Goal: Task Accomplishment & Management: Manage account settings

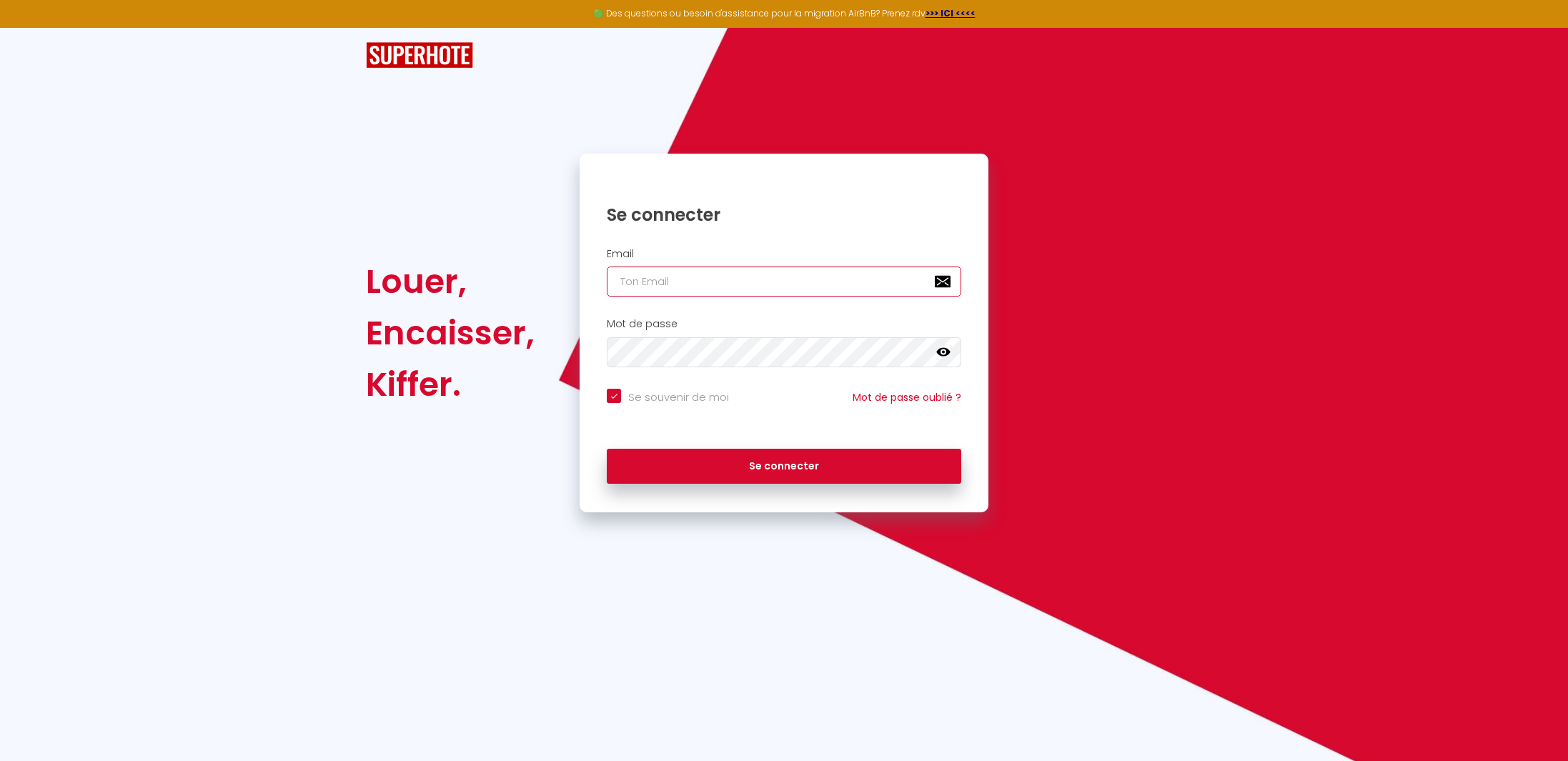
type input "[DOMAIN_NAME][EMAIL_ADDRESS][DOMAIN_NAME]"
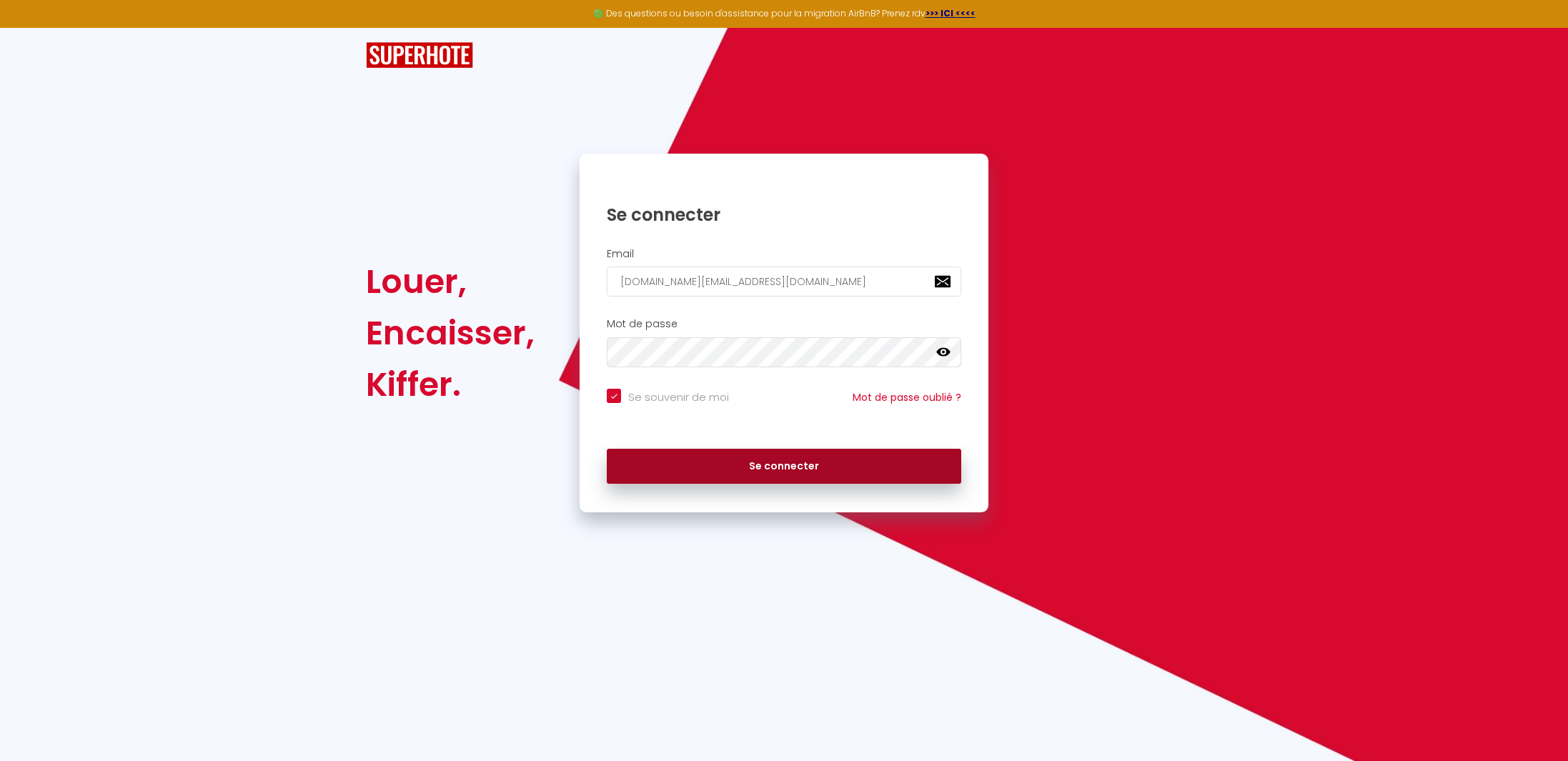
click at [764, 463] on button "Se connecter" at bounding box center [784, 467] width 355 height 36
checkbox input "true"
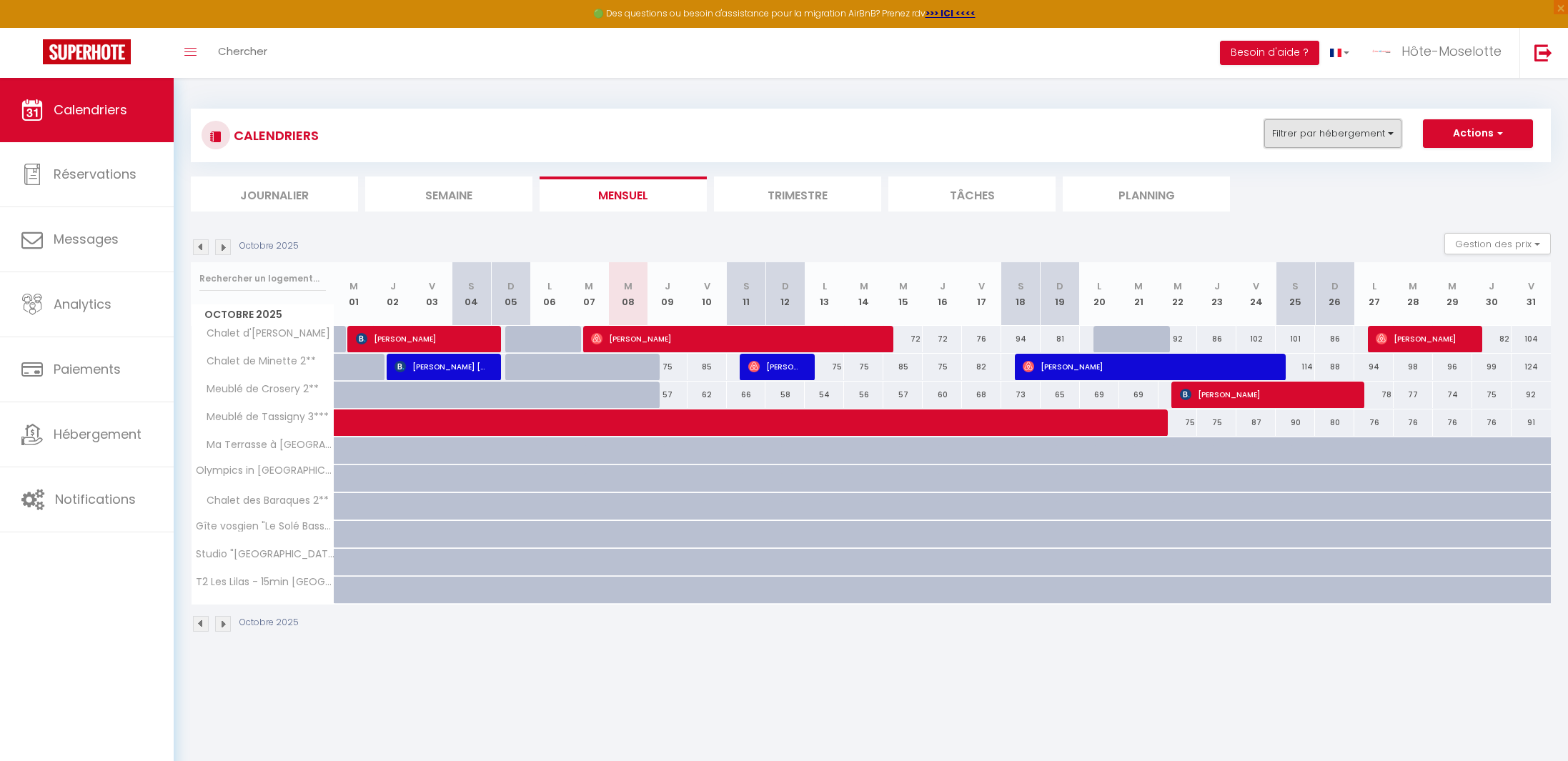
click at [1375, 124] on button "Filtrer par hébergement" at bounding box center [1332, 133] width 137 height 28
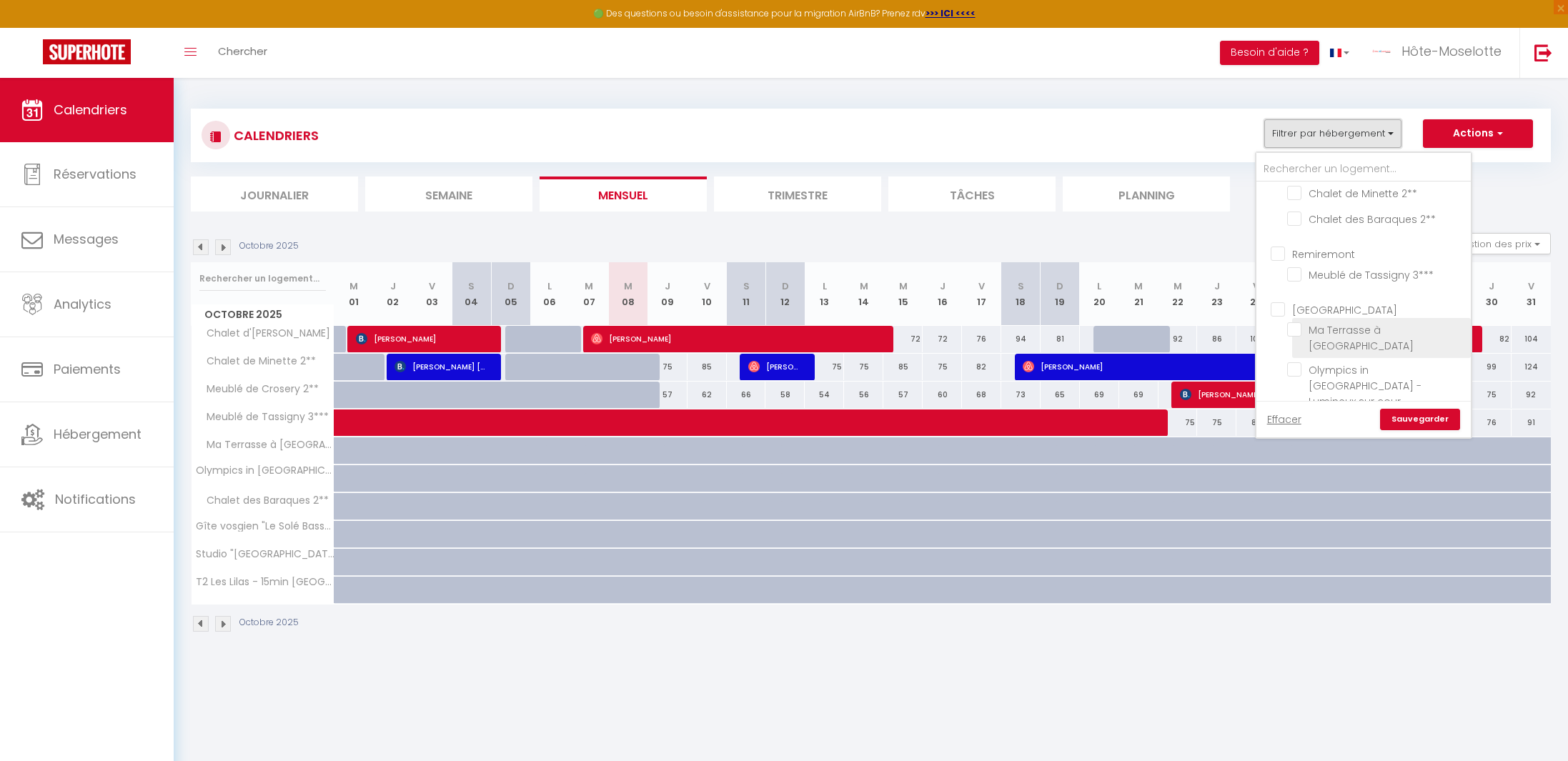
scroll to position [86, 0]
click at [1299, 292] on input "Ma Terrasse à [GEOGRAPHIC_DATA]" at bounding box center [1377, 293] width 179 height 15
checkbox input "true"
checkbox input "false"
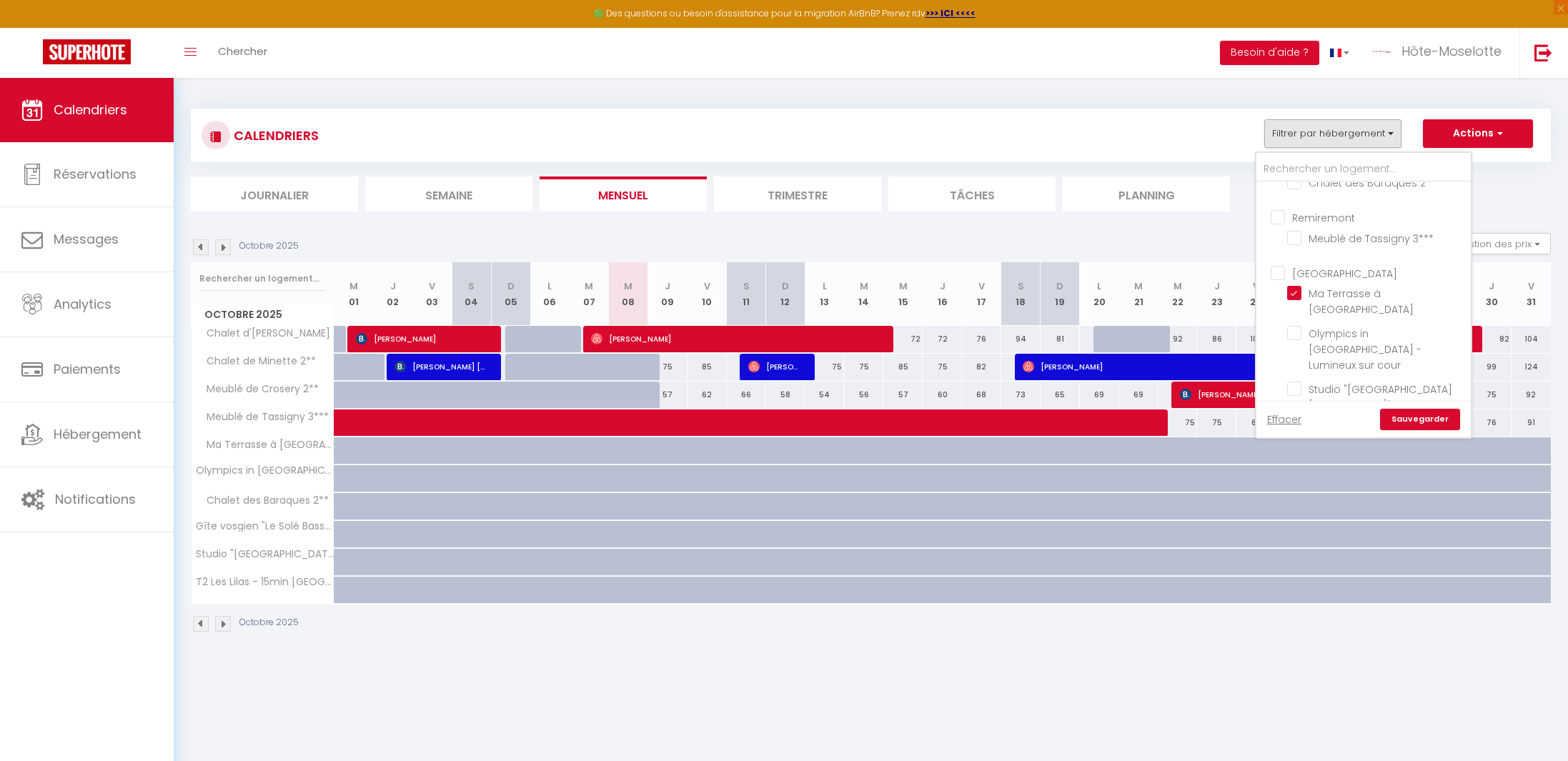
checkbox input "false"
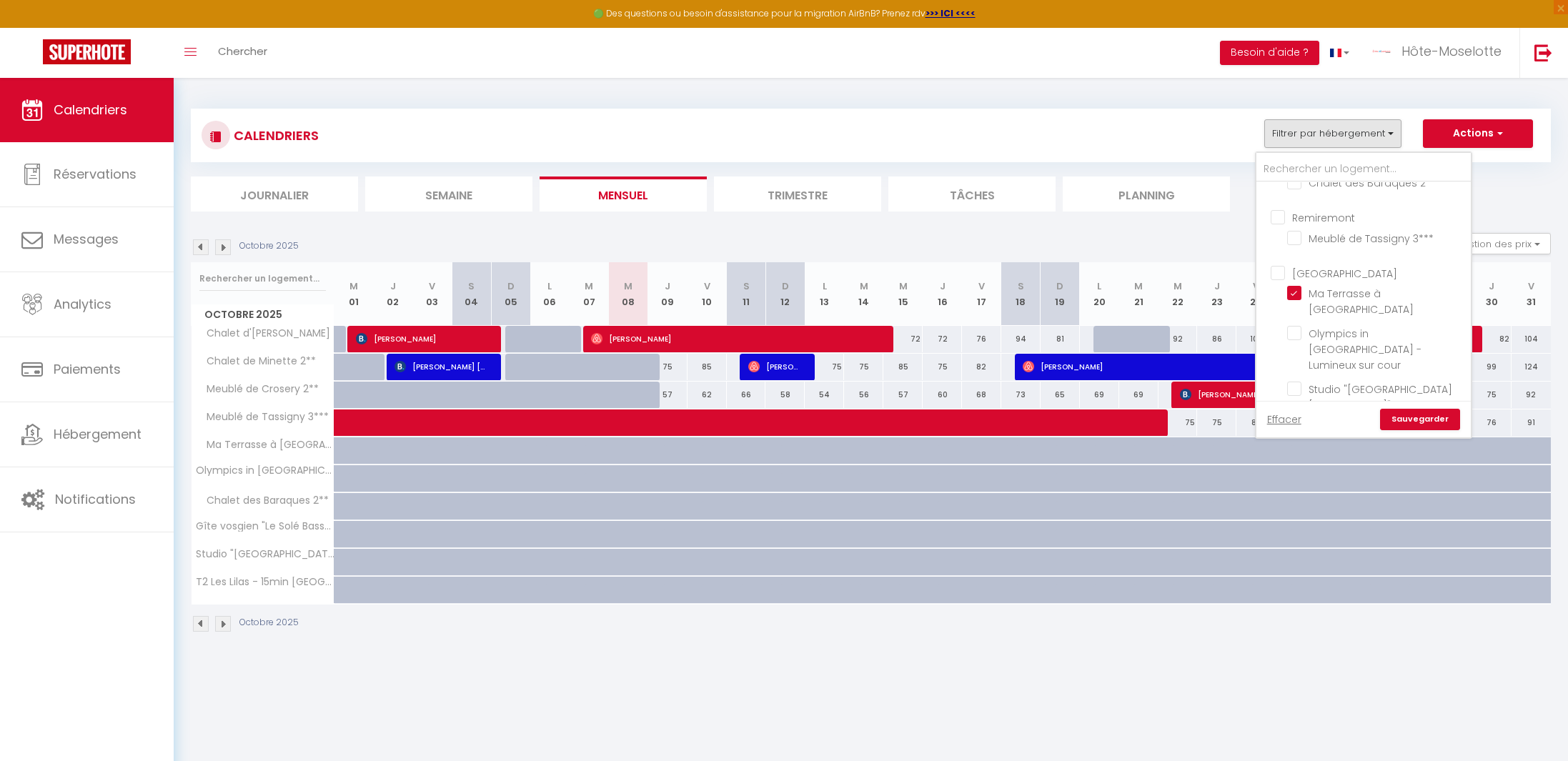
checkbox input "false"
click at [1431, 418] on link "Sauvegarder" at bounding box center [1420, 420] width 80 height 21
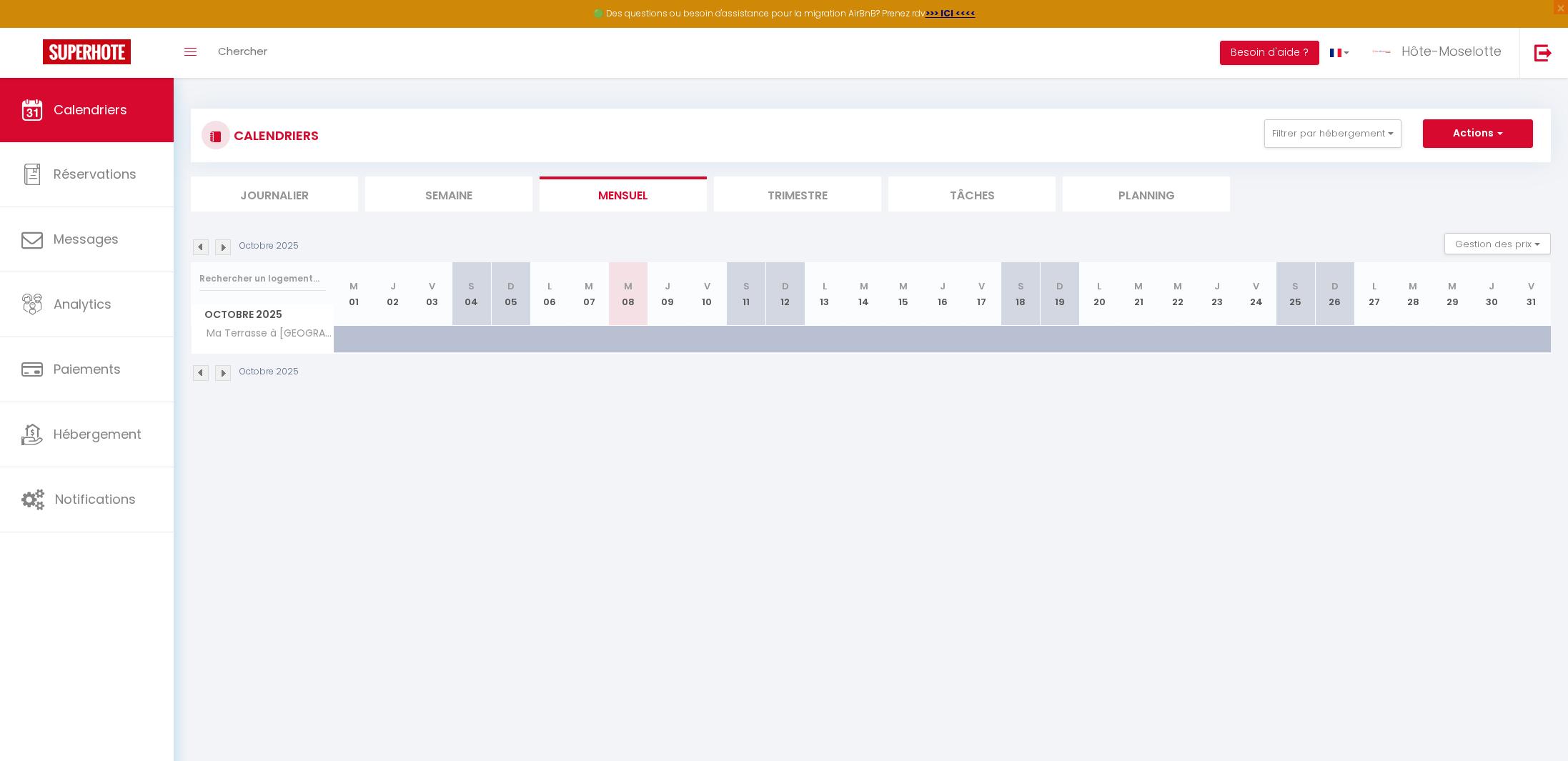
click at [860, 185] on li "Trimestre" at bounding box center [798, 194] width 168 height 35
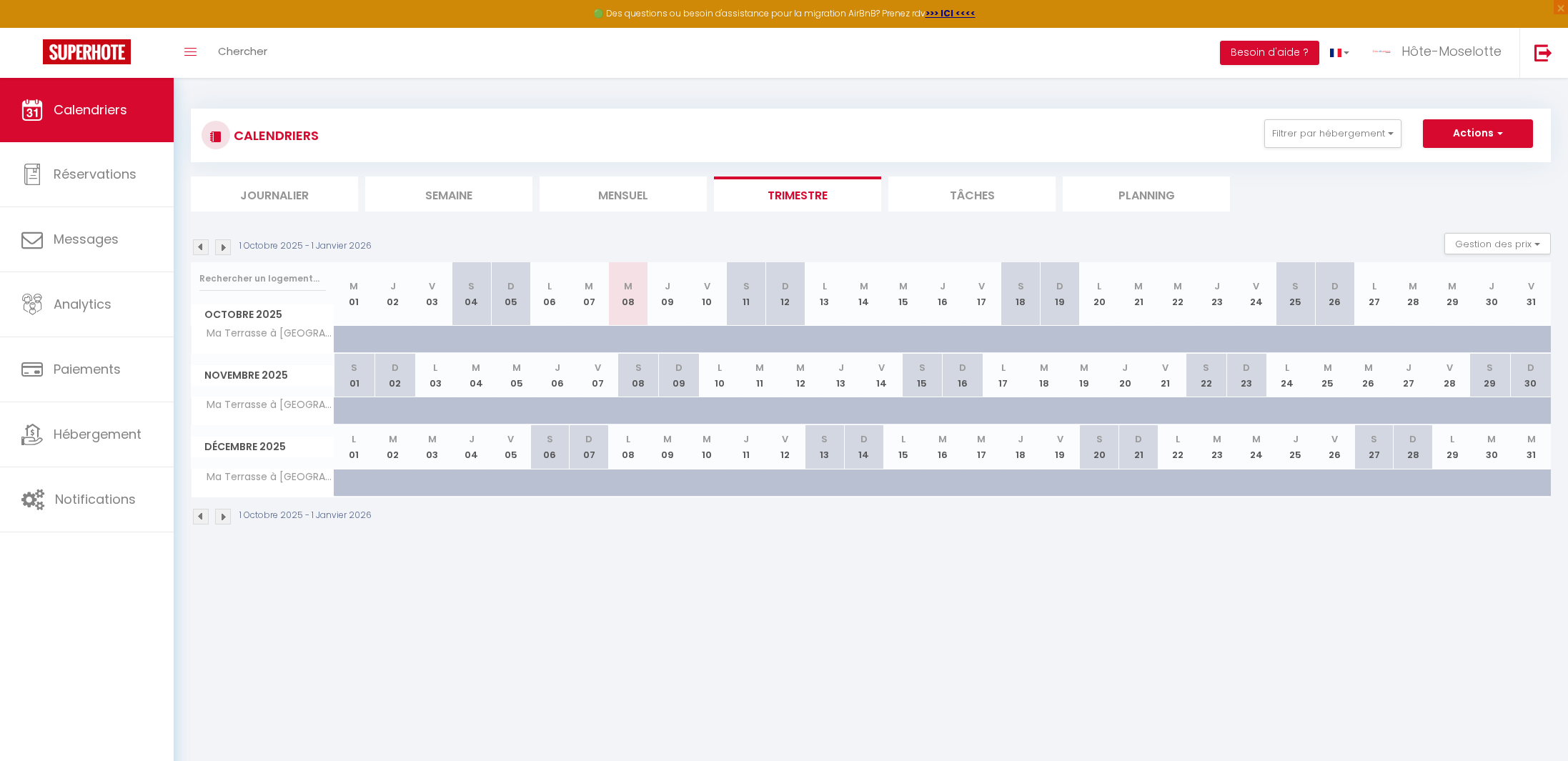
click at [200, 247] on img at bounding box center [200, 246] width 15 height 15
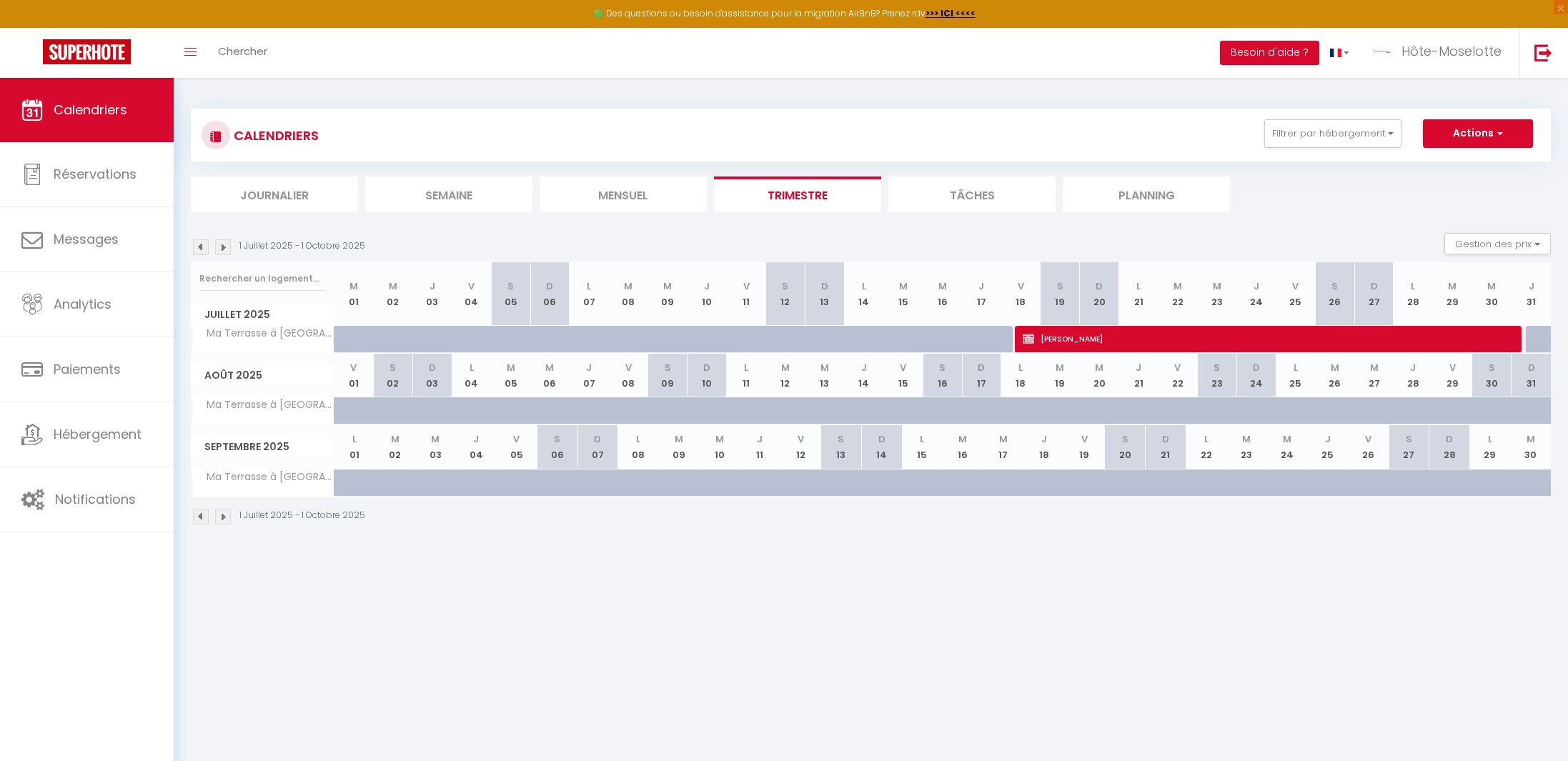
click at [200, 247] on img at bounding box center [200, 246] width 15 height 15
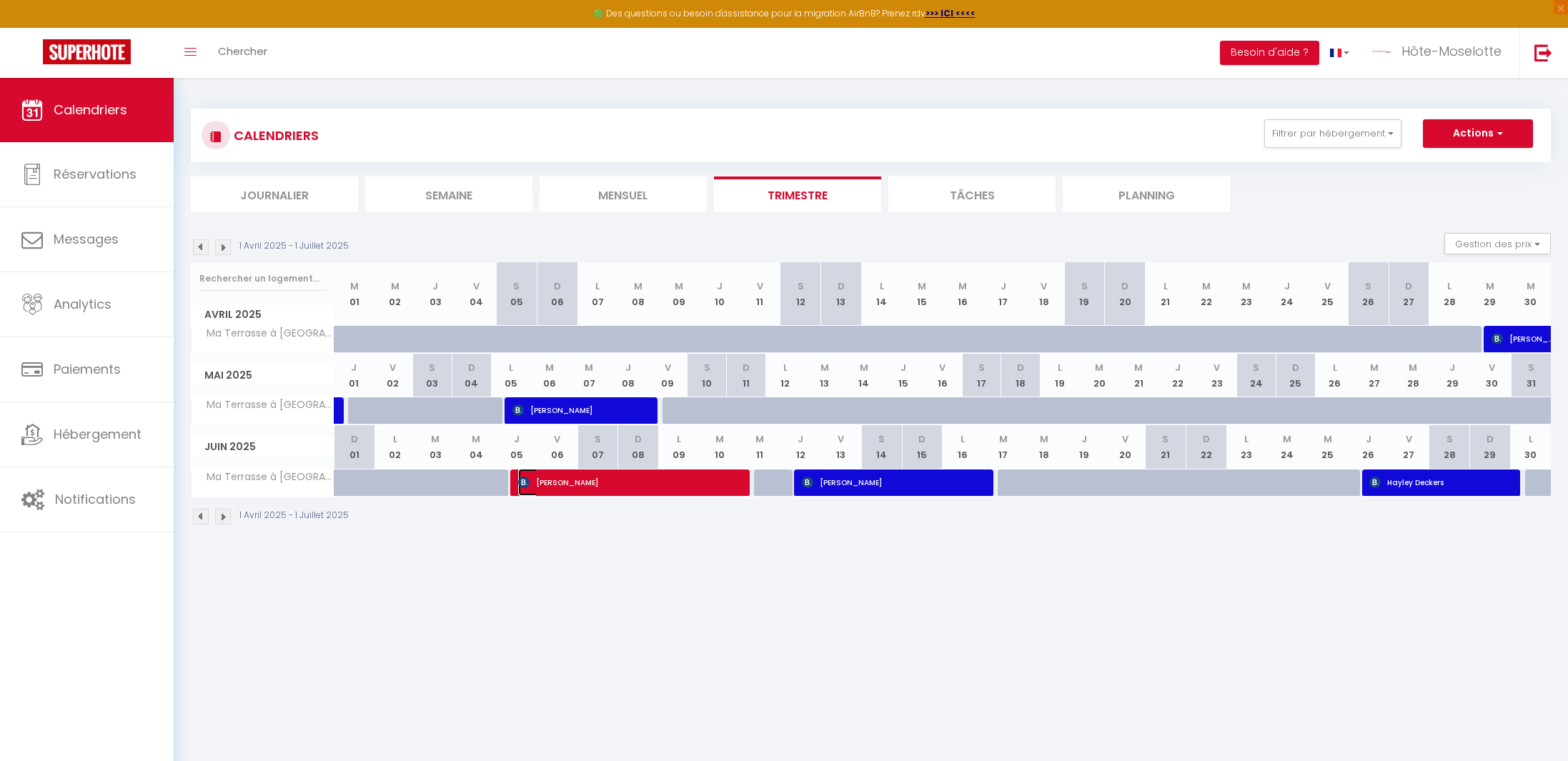
click at [573, 492] on span "[PERSON_NAME]" at bounding box center [626, 481] width 217 height 27
select select "OK"
select select "0"
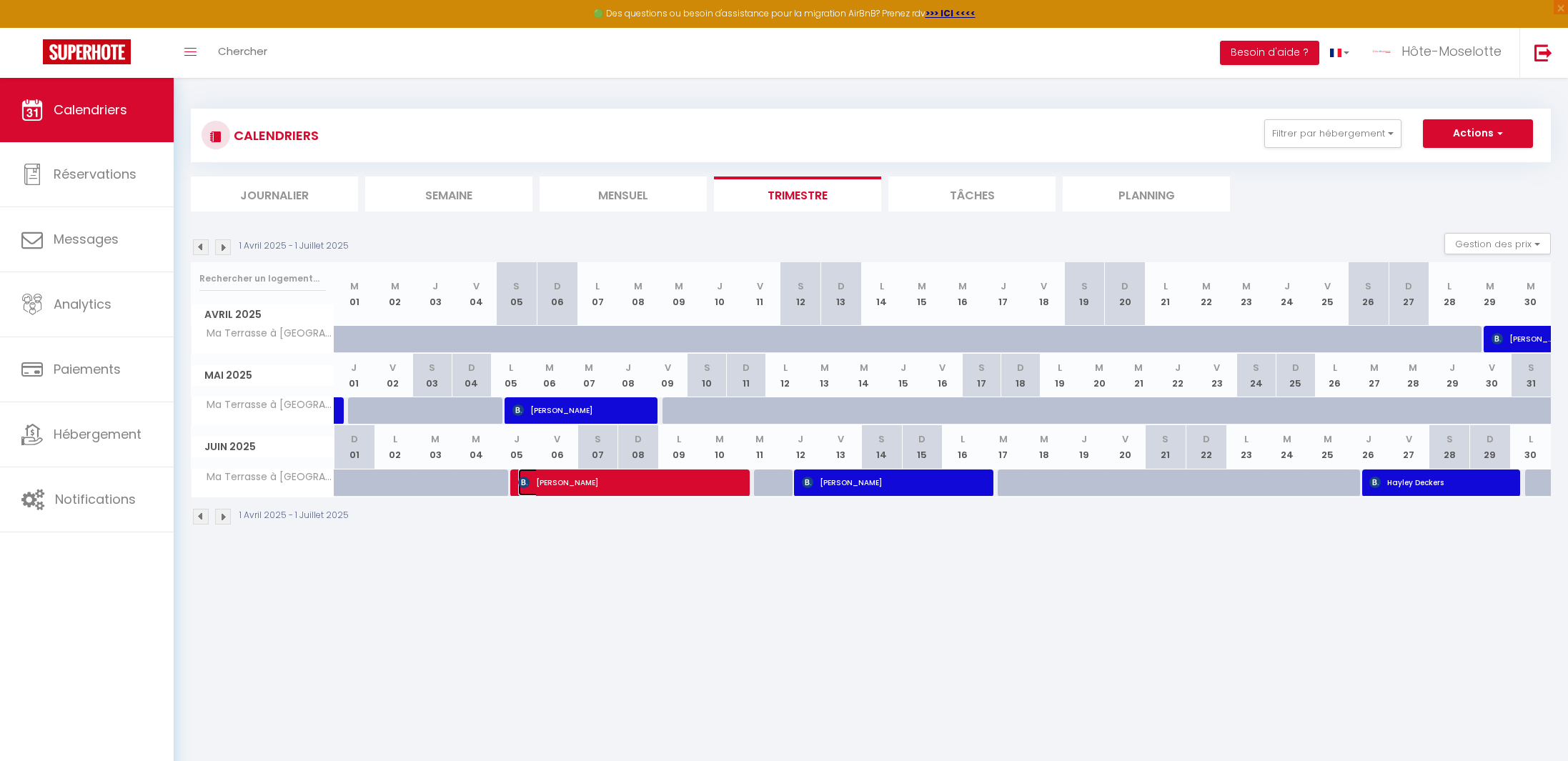
select select "1"
select select
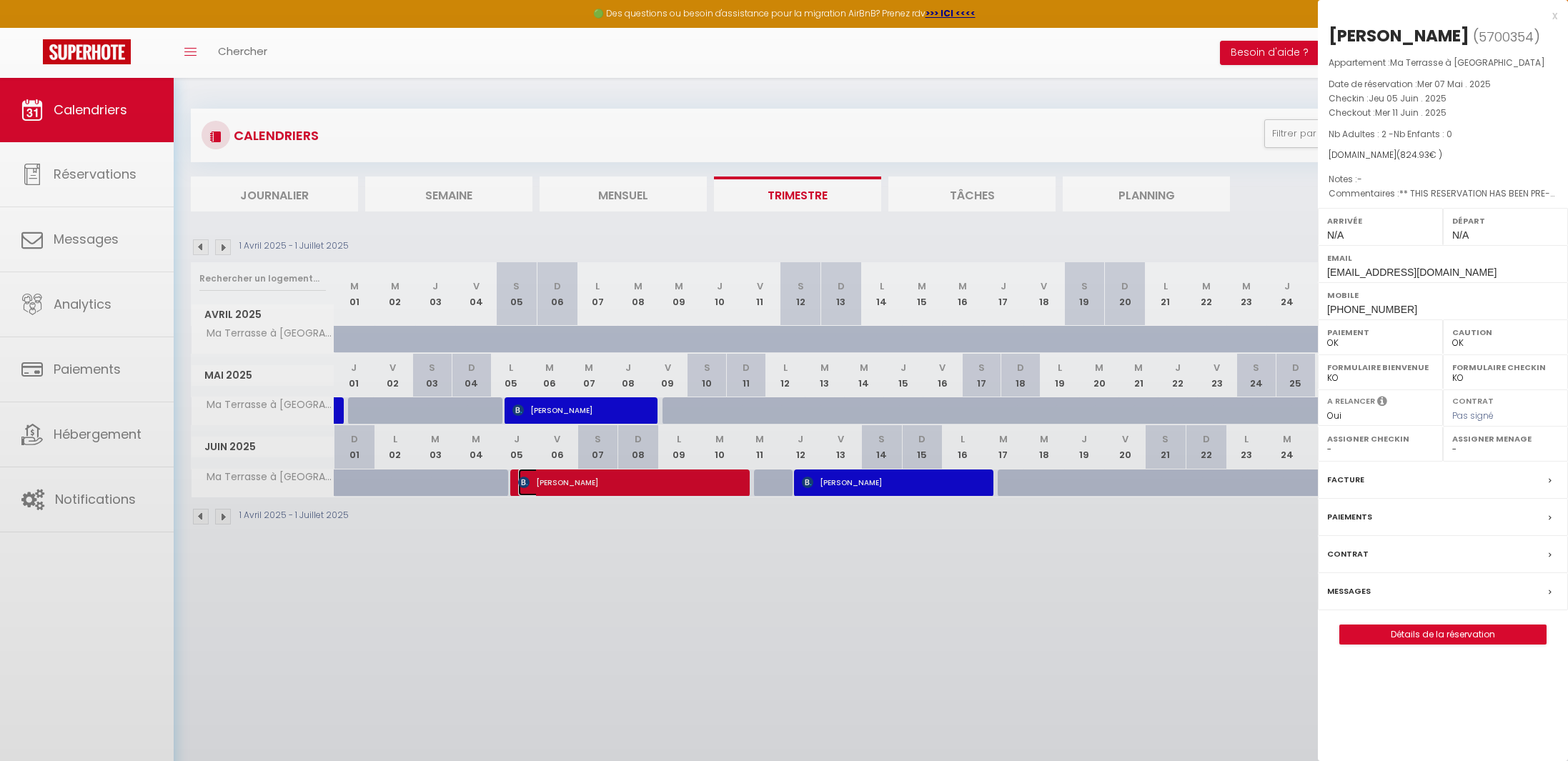
select select "11590"
select select "37099"
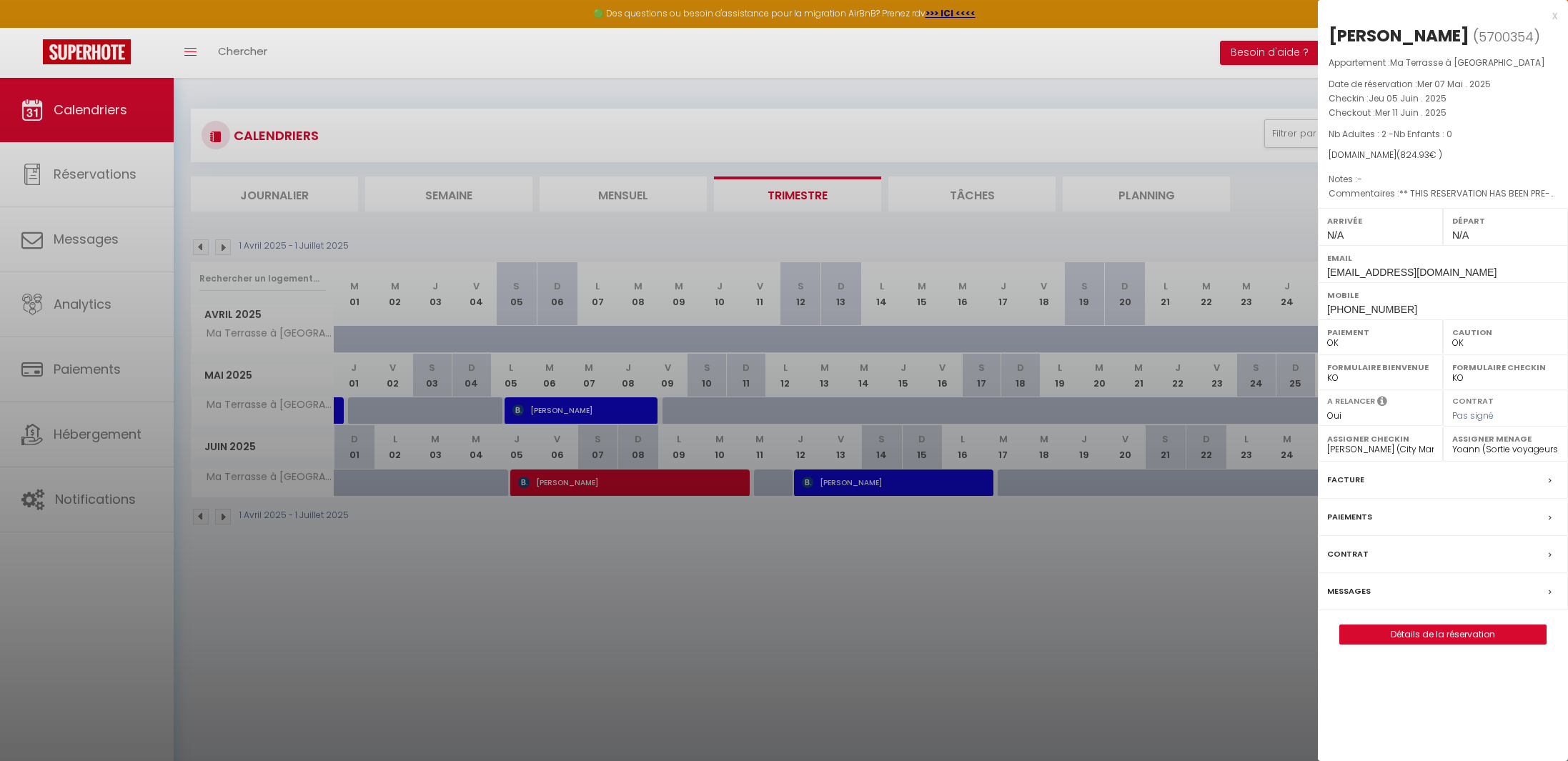
click at [1367, 598] on label "Messages" at bounding box center [1349, 591] width 44 height 15
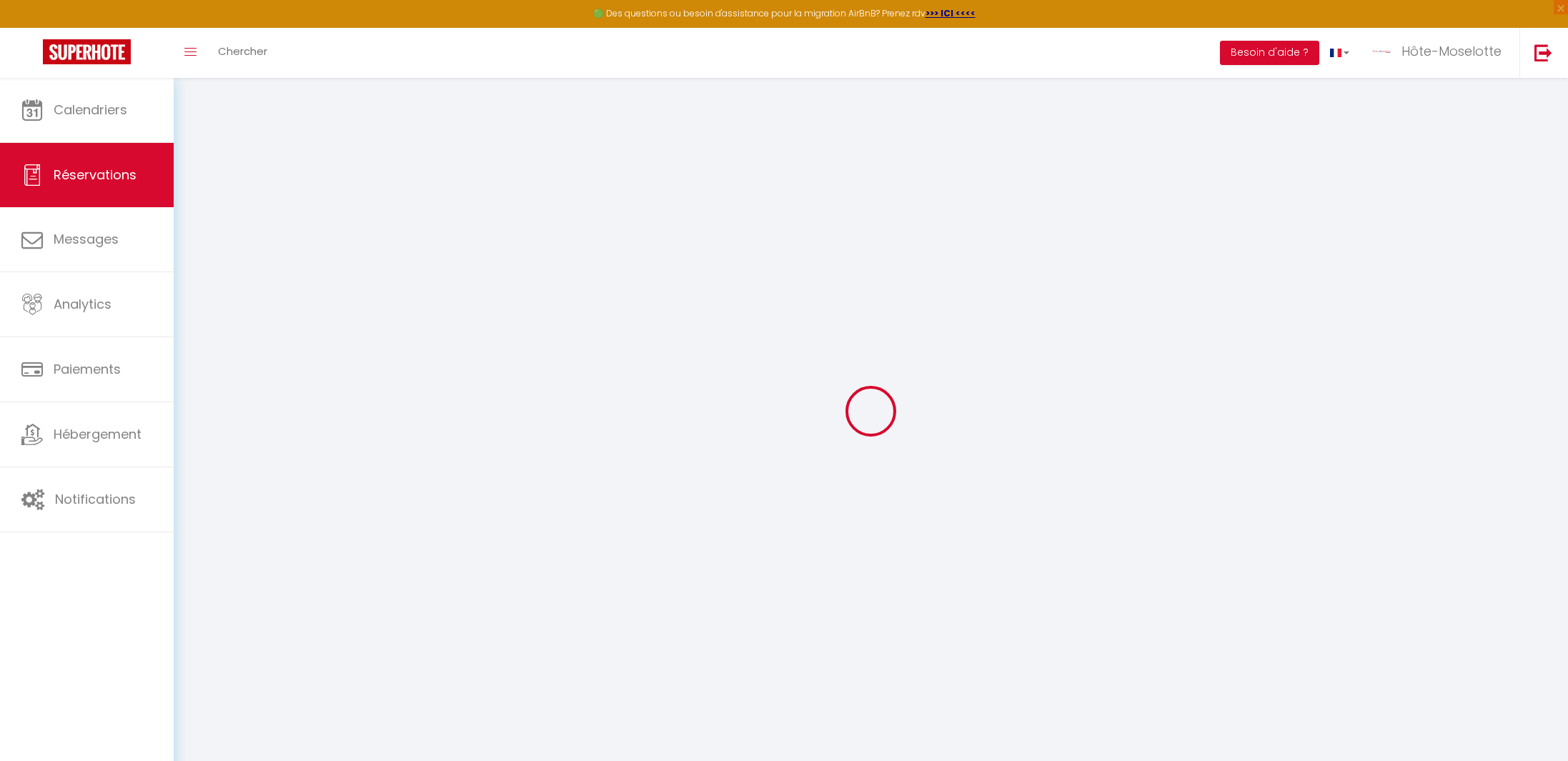
select select
checkbox input "false"
select select
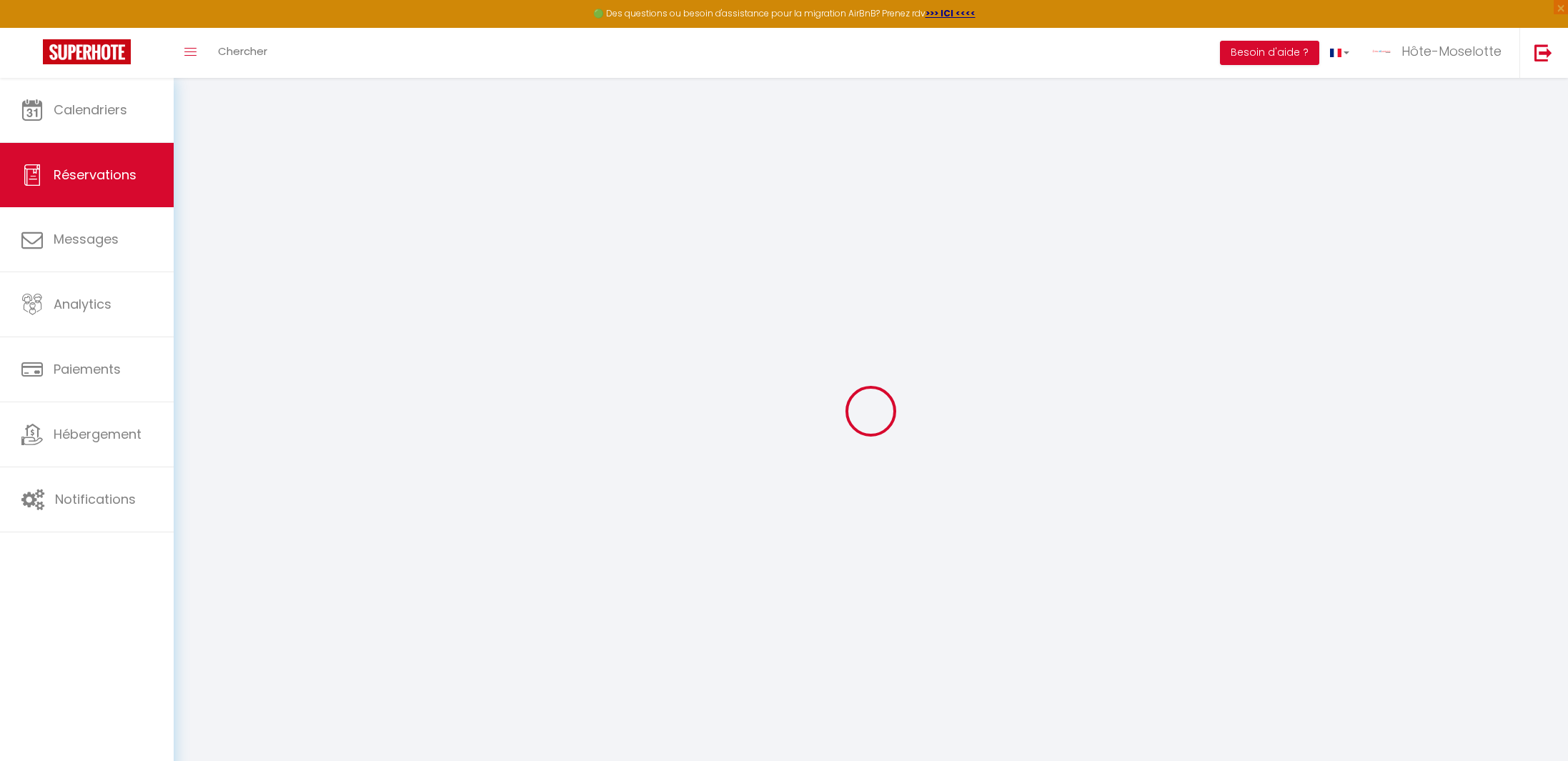
checkbox input "false"
type textarea "** THIS RESERVATION HAS BEEN PRE-PAID ** BOOKING NOTE : Payment charge is EUR 1…"
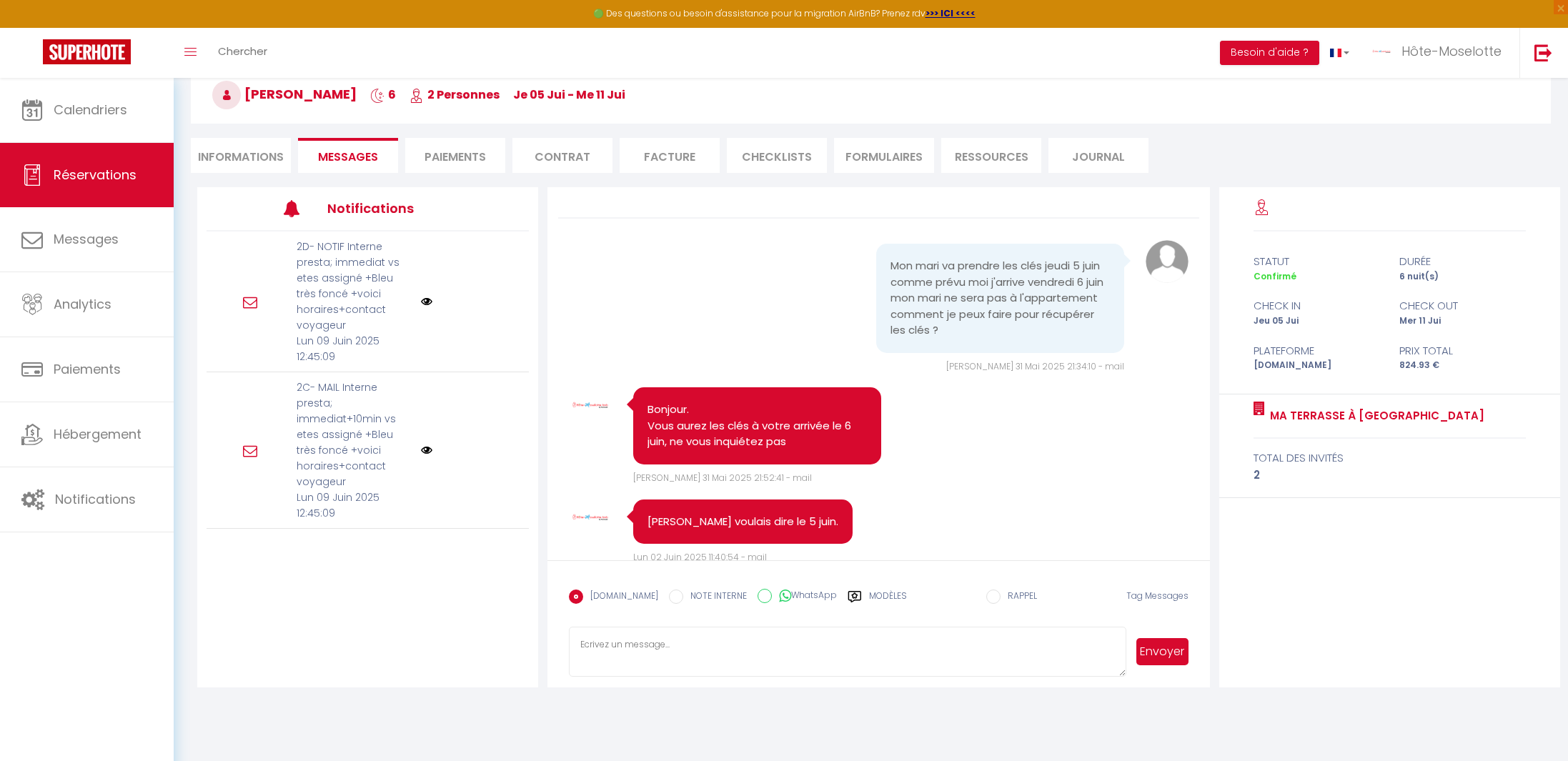
scroll to position [49, 0]
